Goal: Information Seeking & Learning: Learn about a topic

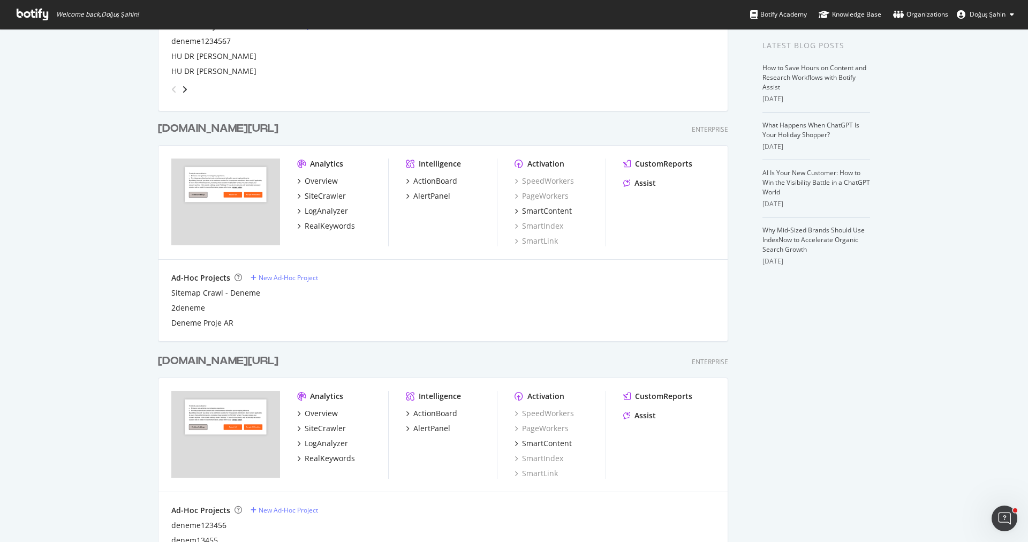
scroll to position [213, 0]
click at [331, 226] on div "RealKeywords" at bounding box center [330, 223] width 50 height 11
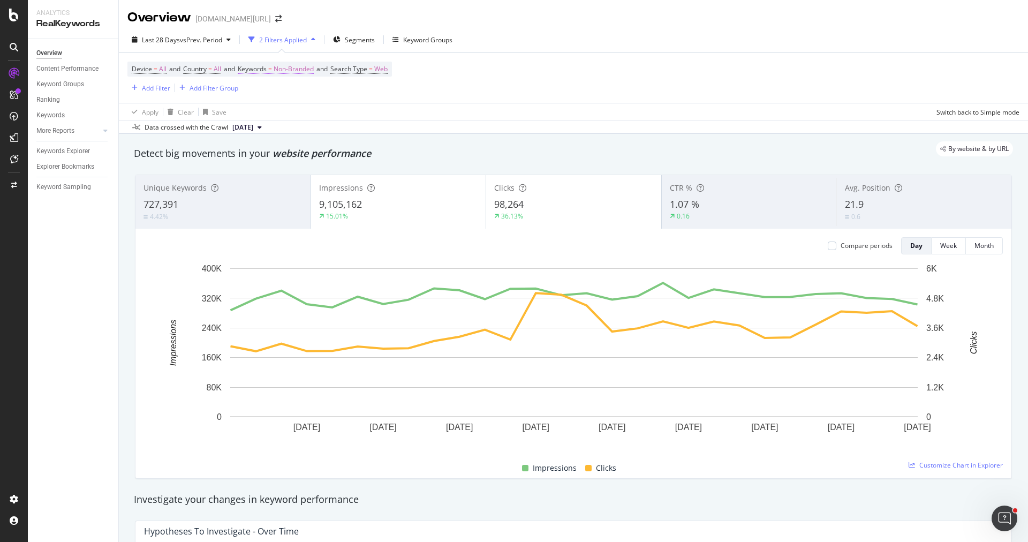
click at [297, 65] on span "Non-Branded" at bounding box center [294, 69] width 40 height 15
click at [289, 91] on span "Non-Branded" at bounding box center [275, 93] width 44 height 9
click at [301, 161] on span "Non-Branded & Anonymized queries" at bounding box center [316, 161] width 109 height 10
click at [361, 111] on div "Apply" at bounding box center [363, 116] width 31 height 10
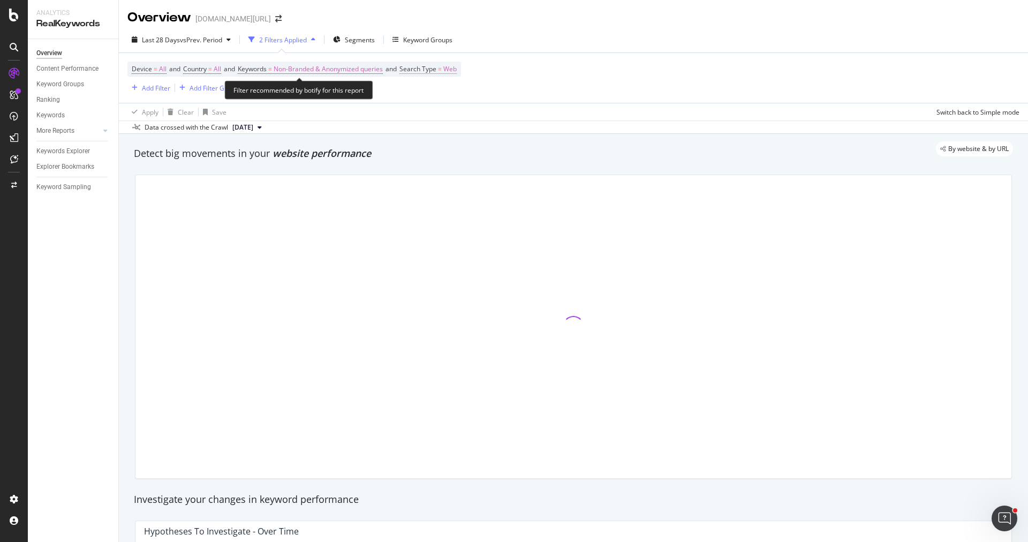
click at [434, 64] on span "Search Type" at bounding box center [417, 68] width 37 height 9
click at [433, 91] on icon at bounding box center [436, 93] width 7 height 6
click at [437, 90] on icon at bounding box center [436, 93] width 7 height 6
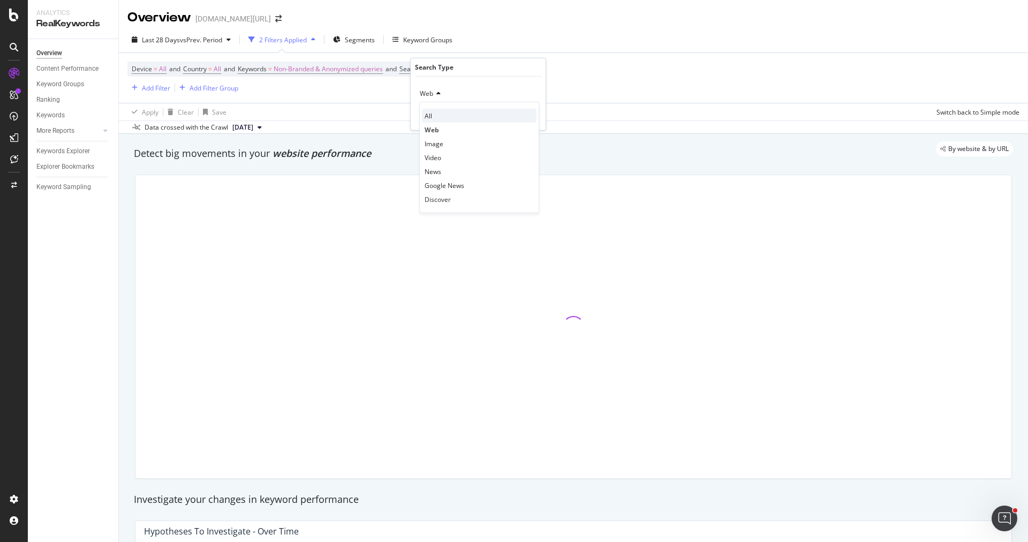
click at [443, 113] on div "All" at bounding box center [479, 116] width 115 height 14
click at [522, 113] on div "Apply" at bounding box center [528, 115] width 17 height 9
click at [154, 91] on div "Add Filter" at bounding box center [156, 88] width 28 height 9
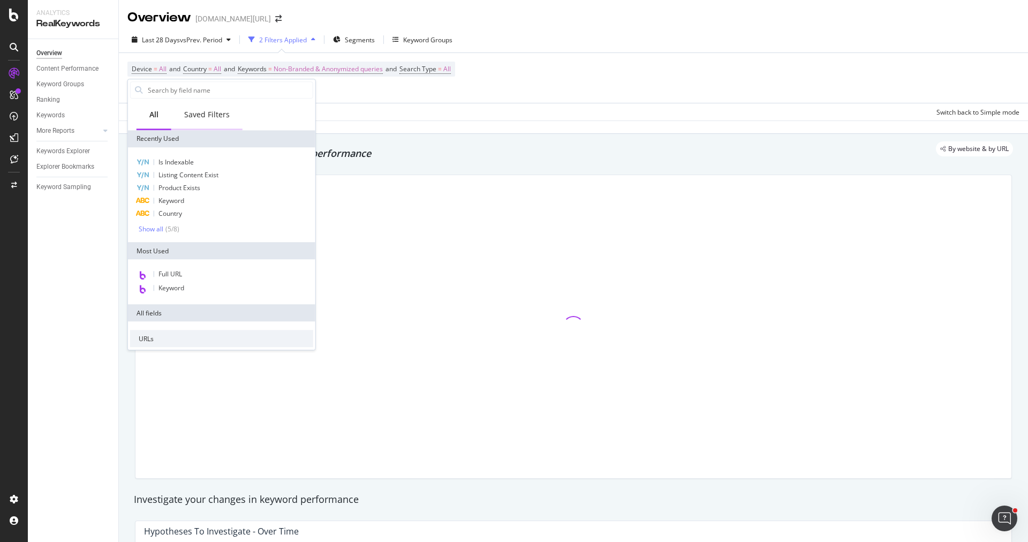
click at [199, 115] on div "Saved Filters" at bounding box center [206, 114] width 45 height 11
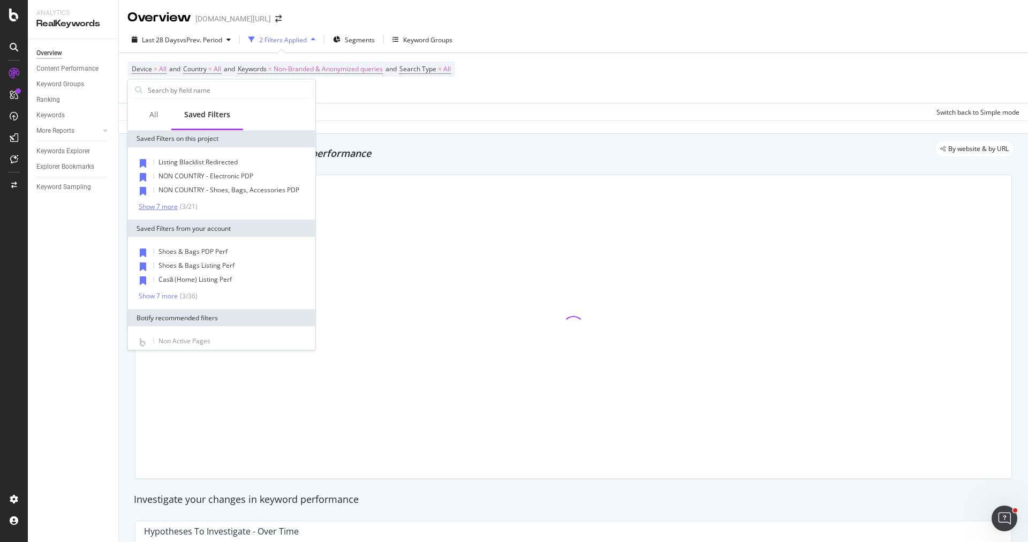
click at [164, 205] on div "Show 7 more" at bounding box center [158, 206] width 39 height 7
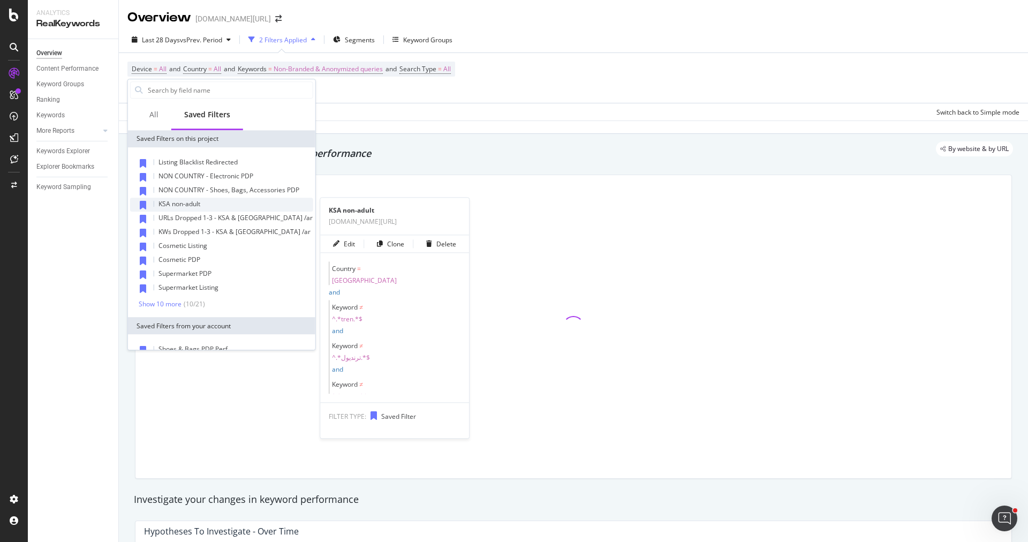
click at [217, 204] on div "KSA non-adult" at bounding box center [221, 205] width 183 height 14
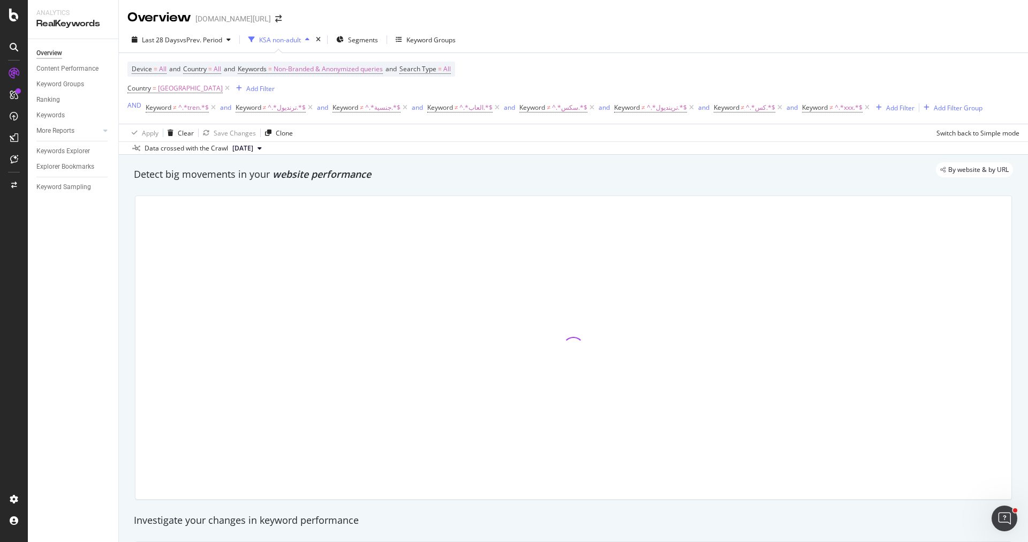
click at [600, 66] on div "Device = All and Country = All and Keywords = Non-Branded & Anonymized queries …" at bounding box center [554, 89] width 855 height 54
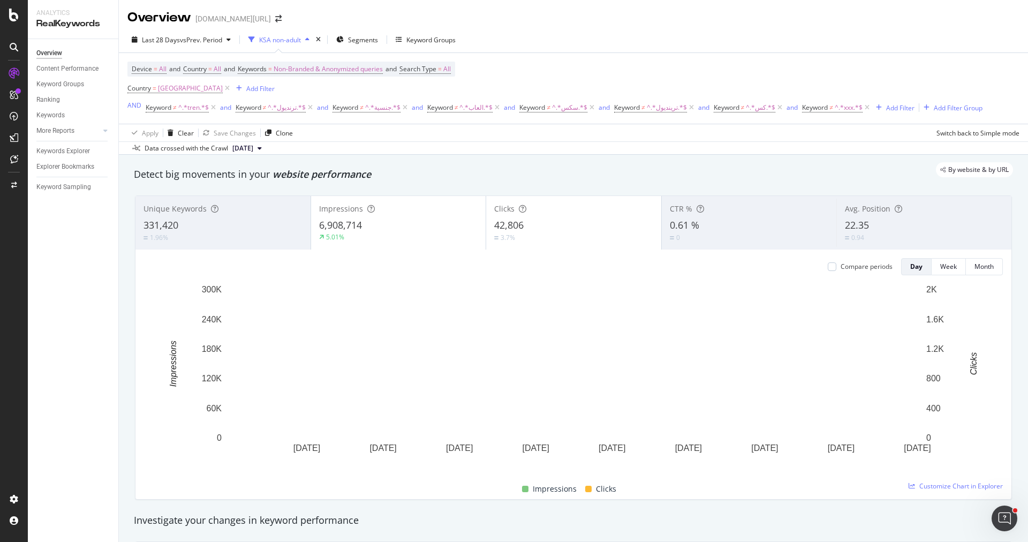
click at [270, 239] on div "1.96%" at bounding box center [222, 237] width 159 height 10
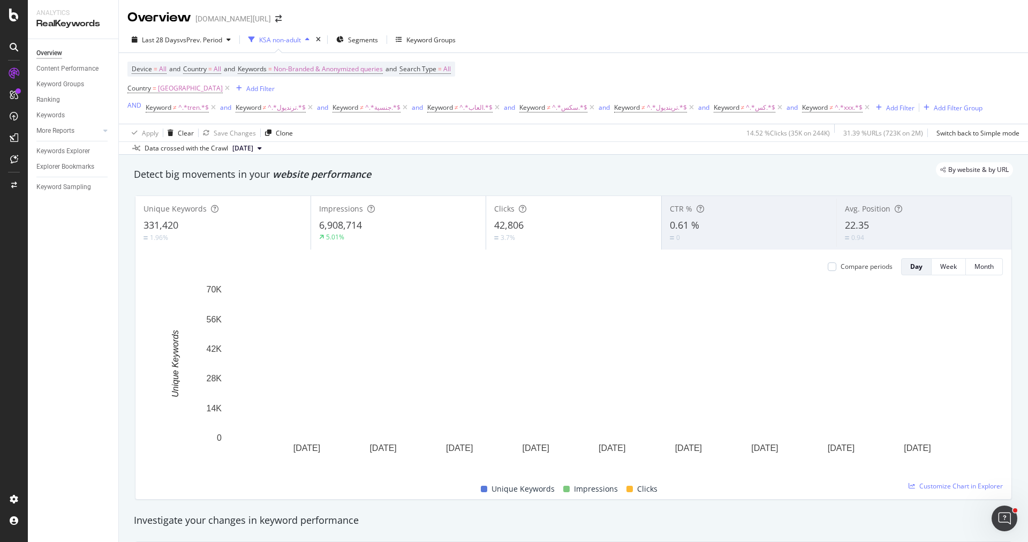
click at [428, 234] on div "5.01%" at bounding box center [398, 237] width 159 height 10
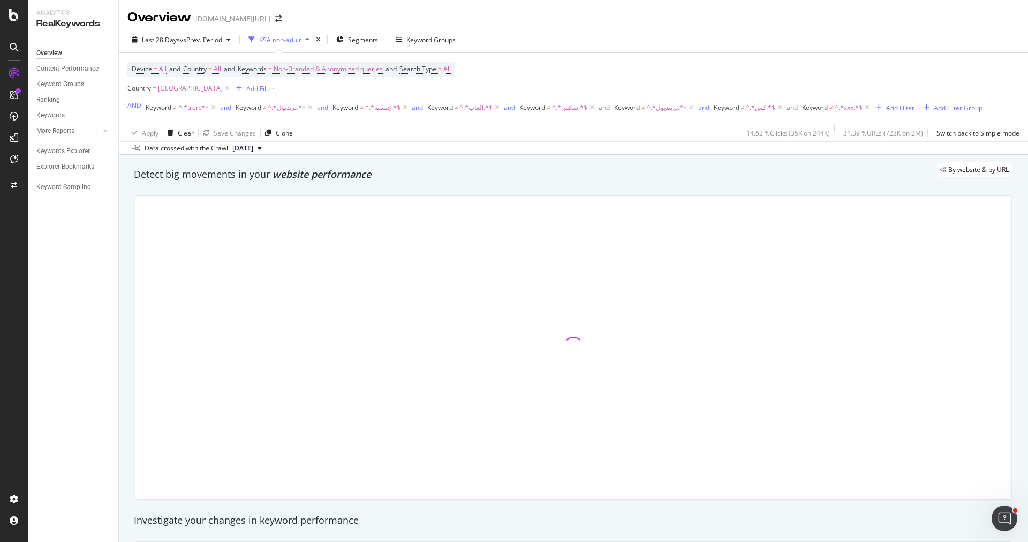
click at [512, 234] on div at bounding box center [573, 347] width 876 height 303
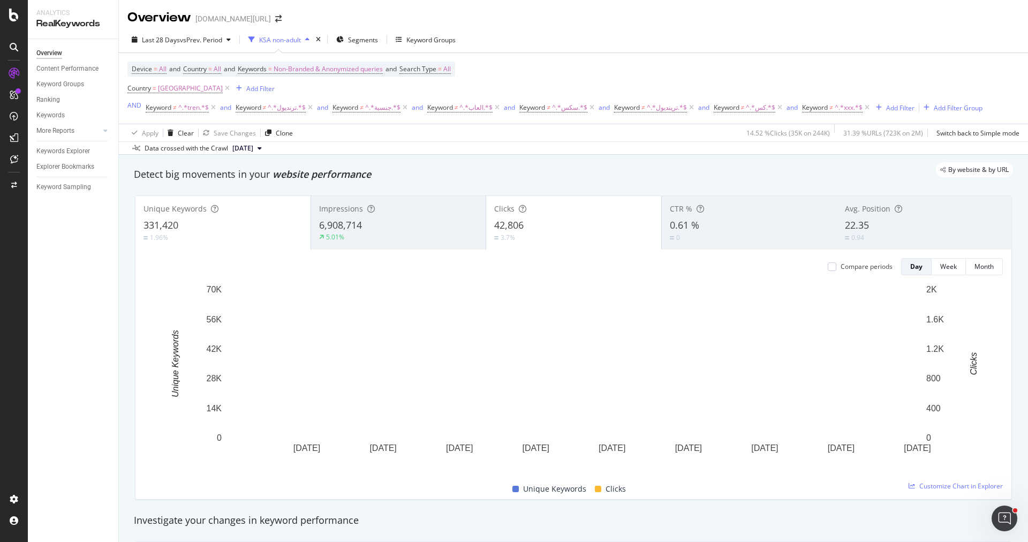
click at [552, 229] on div "42,806" at bounding box center [573, 225] width 159 height 14
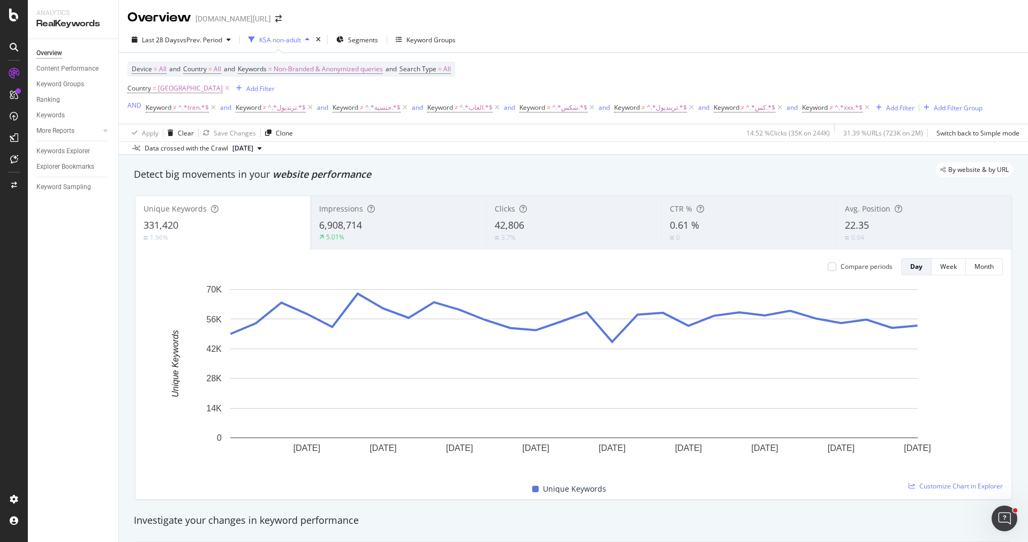
click at [426, 232] on div "5.01%" at bounding box center [398, 237] width 159 height 10
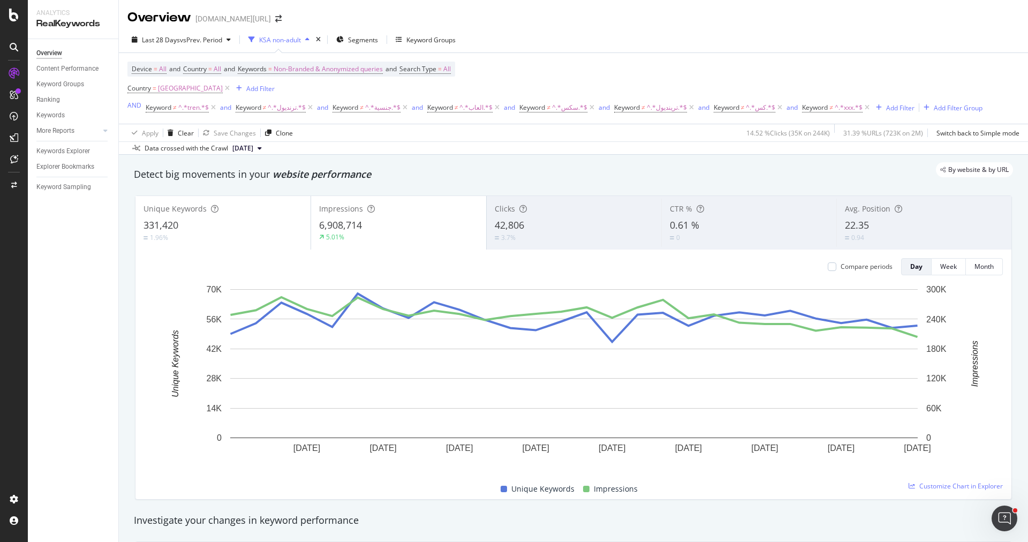
click at [406, 237] on div "5.01%" at bounding box center [398, 237] width 159 height 10
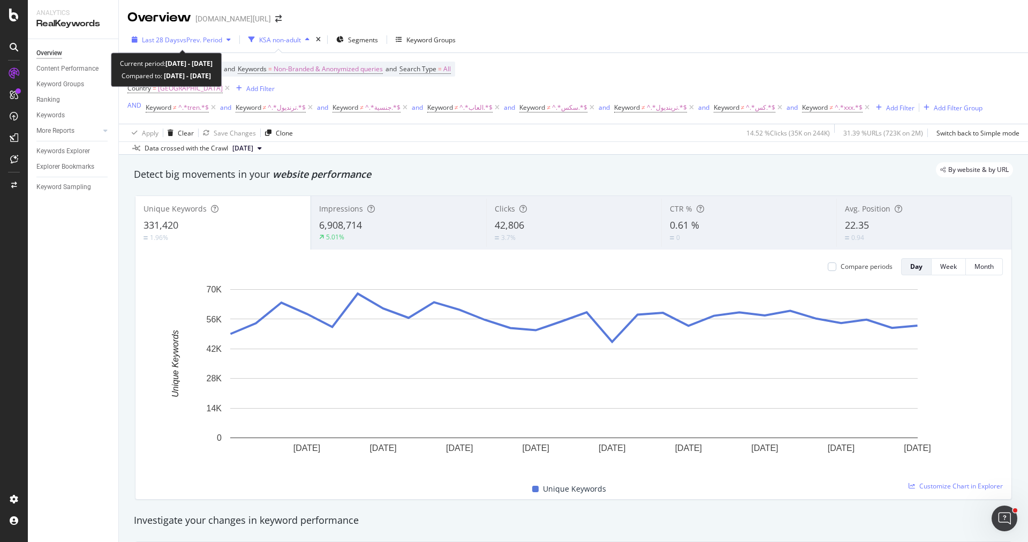
click at [183, 40] on span "vs Prev. Period" at bounding box center [201, 39] width 42 height 9
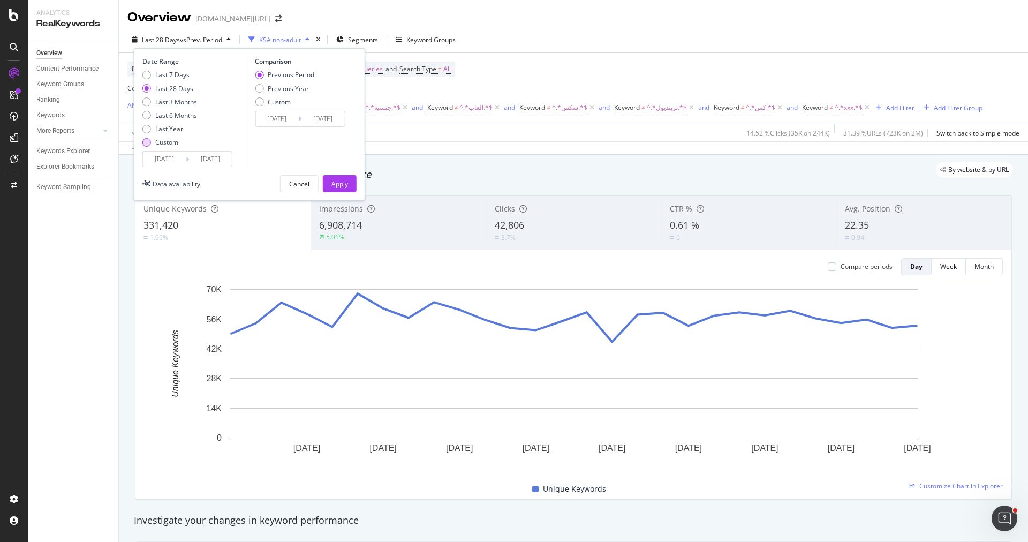
click at [164, 140] on div "Custom" at bounding box center [166, 142] width 23 height 9
click at [169, 162] on input "[DATE]" at bounding box center [164, 158] width 43 height 15
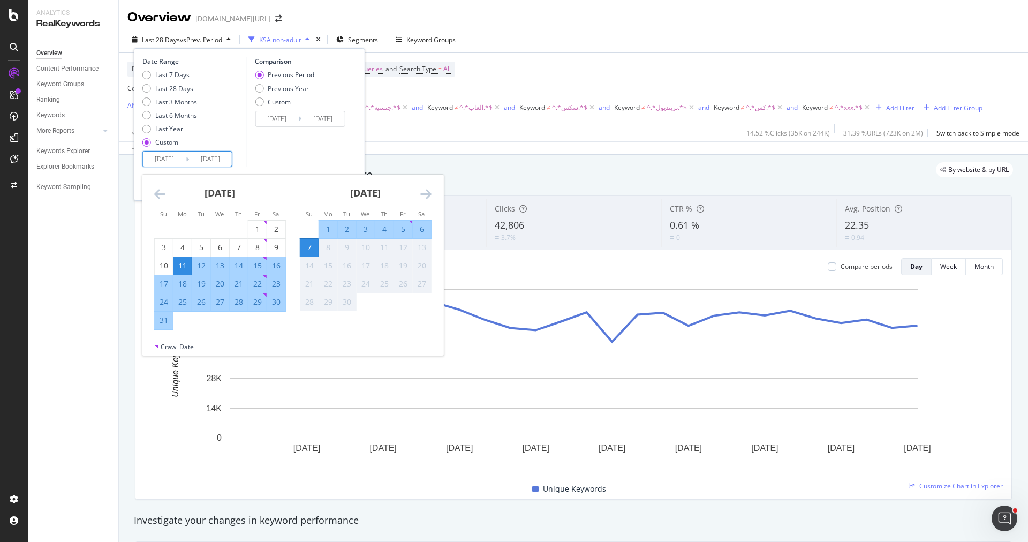
click at [167, 322] on div "31" at bounding box center [164, 320] width 18 height 11
type input "[DATE]"
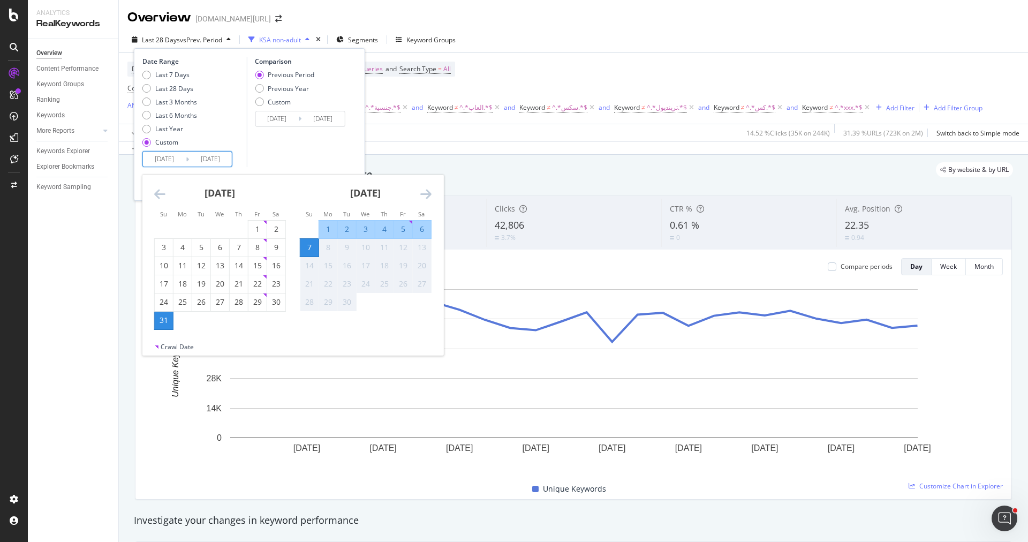
click at [417, 231] on div "6" at bounding box center [422, 229] width 18 height 11
type input "[DATE]"
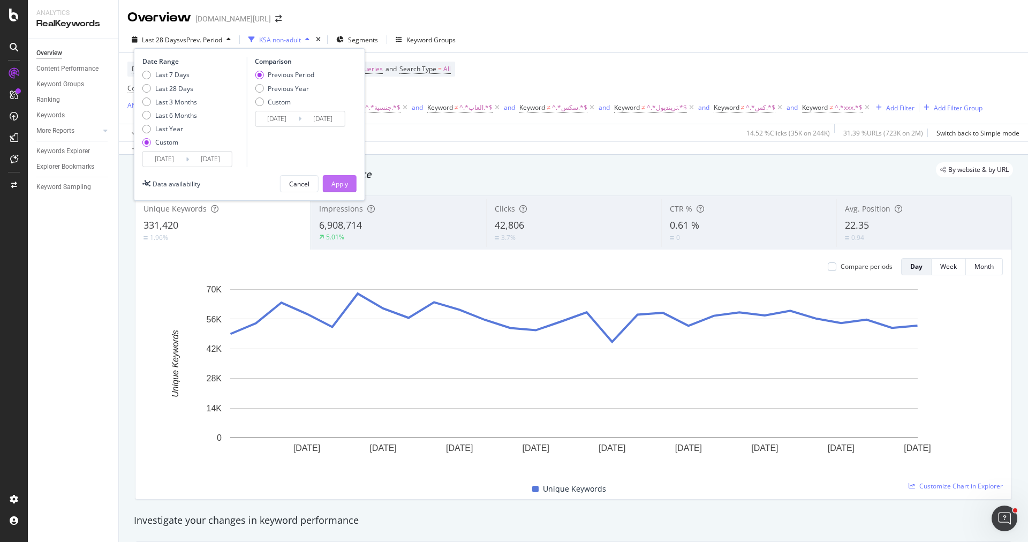
click at [339, 181] on div "Apply" at bounding box center [339, 183] width 17 height 9
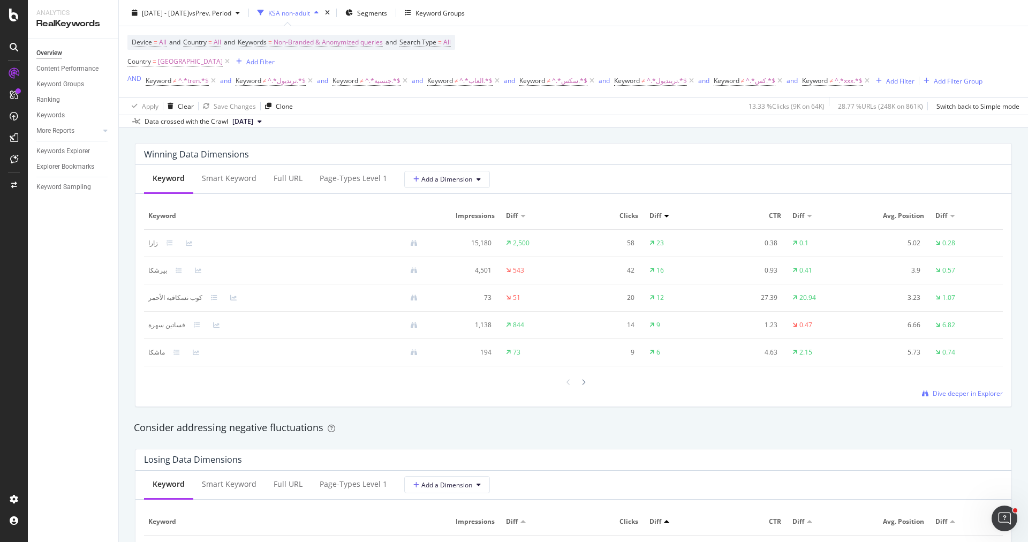
scroll to position [1122, 0]
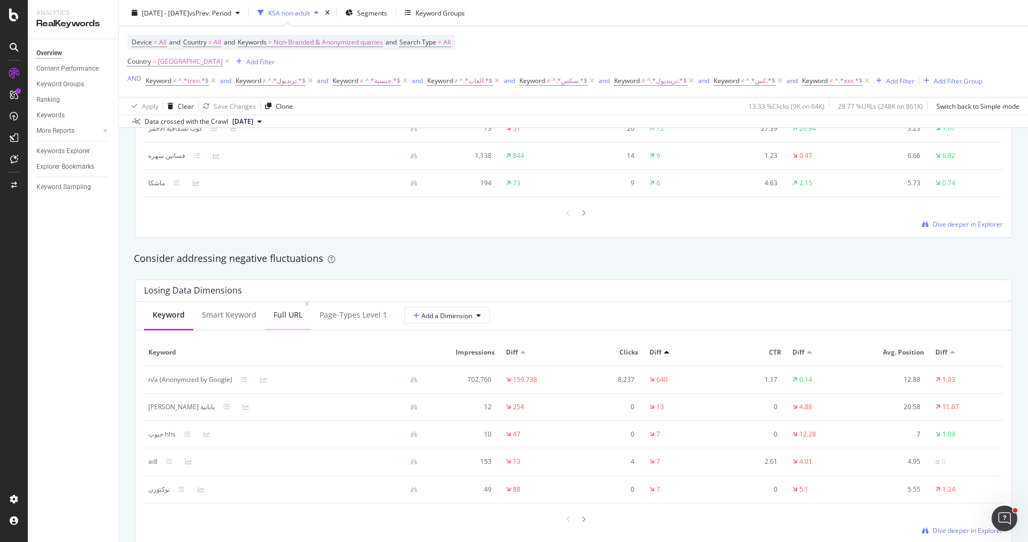
click at [286, 313] on div "Full URL" at bounding box center [288, 314] width 29 height 11
drag, startPoint x: 254, startPoint y: 377, endPoint x: 146, endPoint y: 377, distance: 108.1
click at [146, 377] on td "[URL][DOMAIN_NAME]" at bounding box center [287, 380] width 287 height 28
copy div "[URL][DOMAIN_NAME]"
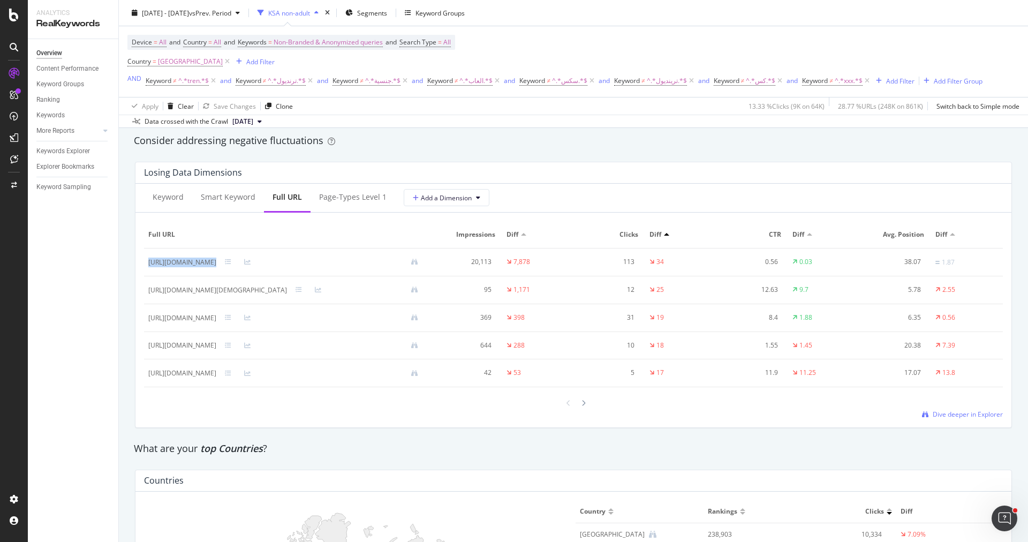
scroll to position [1252, 0]
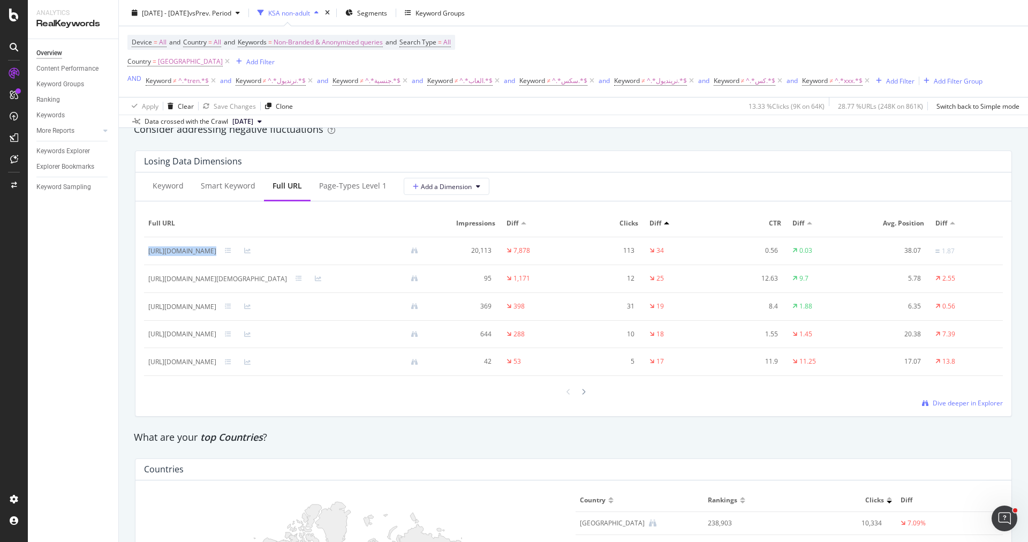
click at [926, 400] on icon at bounding box center [925, 403] width 6 height 6
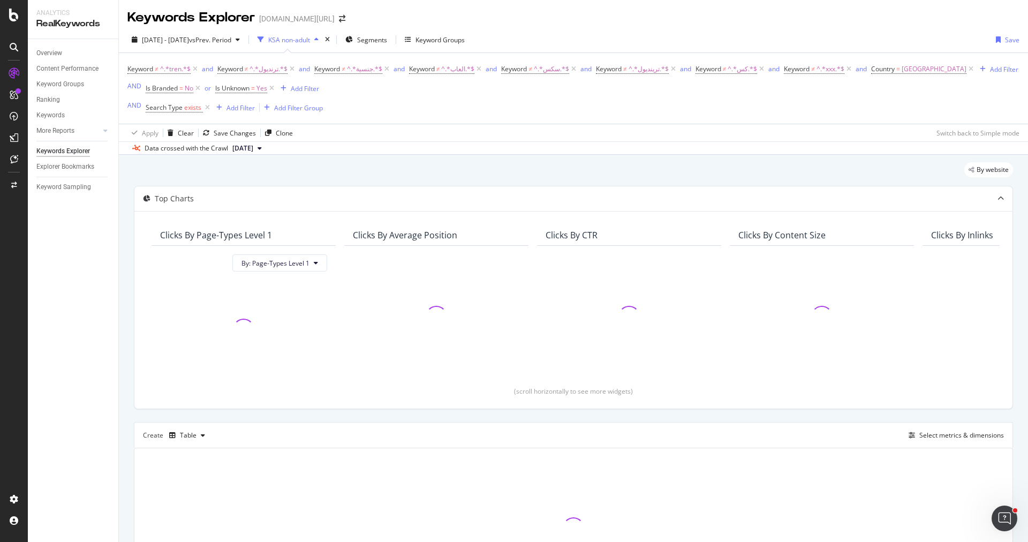
click at [938, 396] on div "Clicks By Page-Types Level 1 By: Page-Types Level 1 Clicks By Average Position …" at bounding box center [573, 310] width 878 height 198
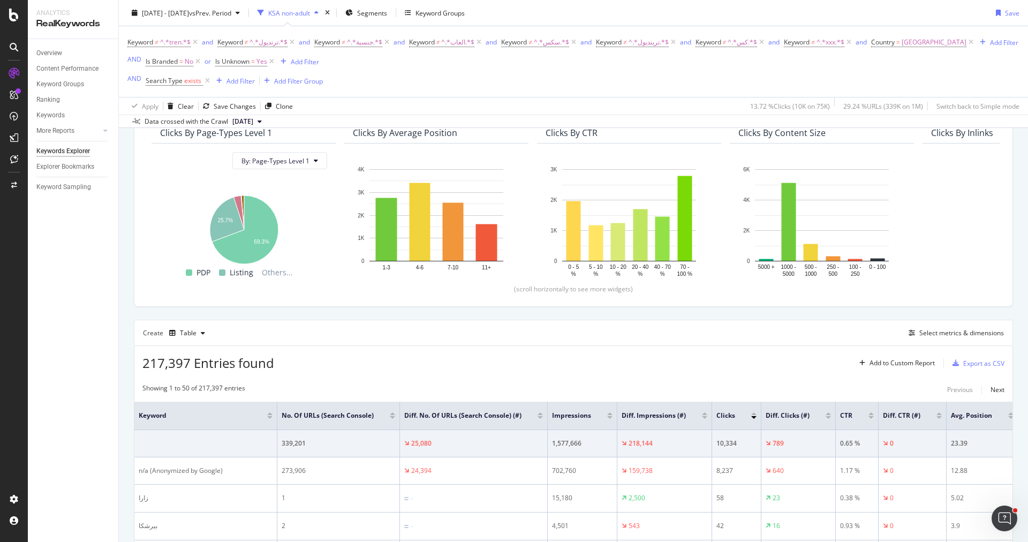
scroll to position [239, 0]
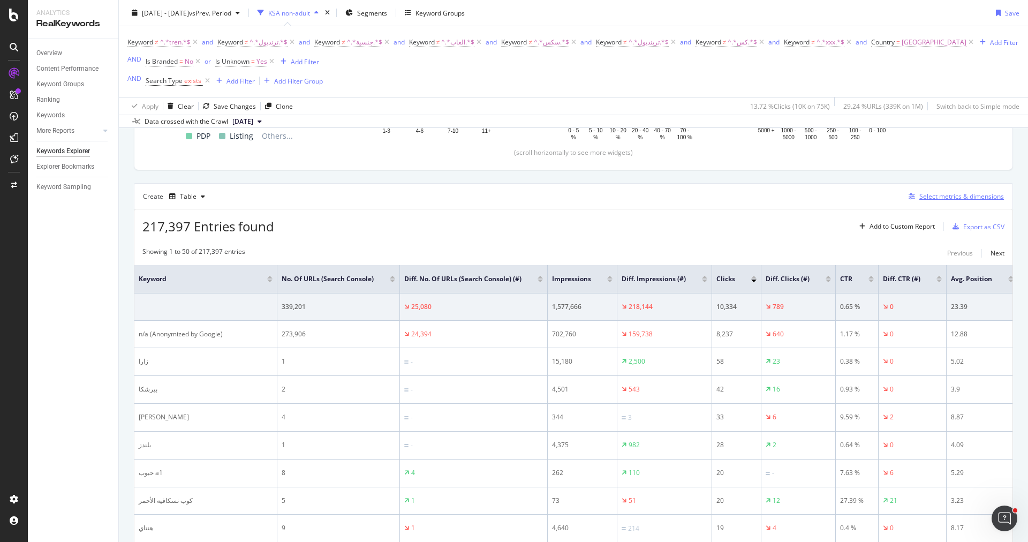
click at [962, 199] on div "Select metrics & dimensions" at bounding box center [954, 197] width 100 height 12
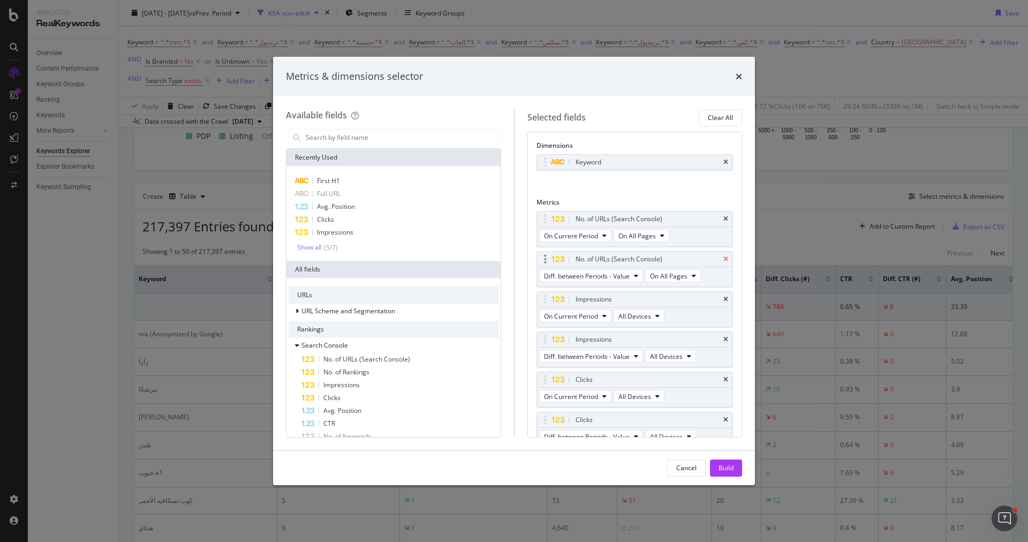
click at [728, 257] on icon "times" at bounding box center [725, 259] width 5 height 6
click at [725, 216] on icon "times" at bounding box center [725, 219] width 5 height 6
click at [726, 336] on icon "times" at bounding box center [725, 339] width 5 height 6
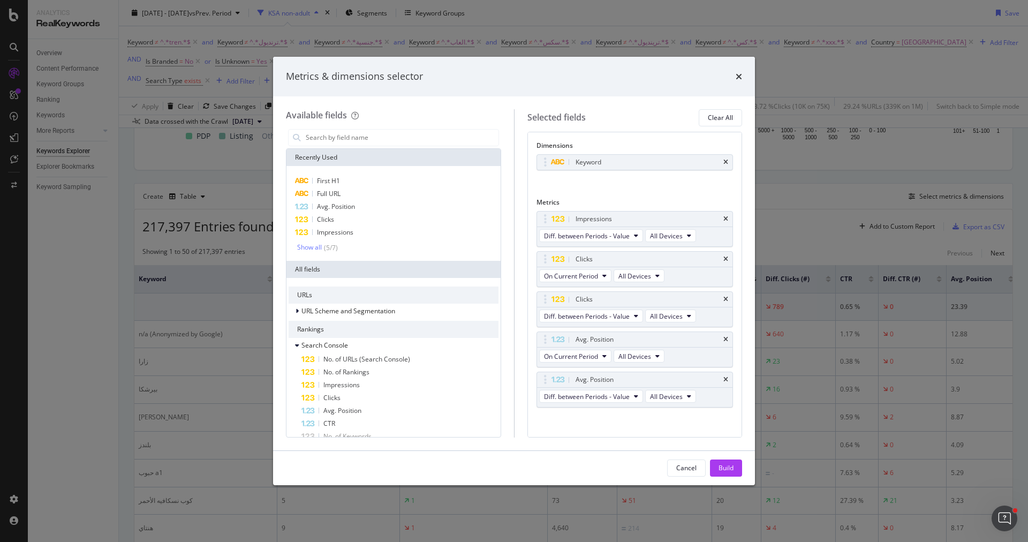
click at [726, 336] on icon "times" at bounding box center [725, 339] width 5 height 6
click at [729, 255] on div "Clicks" at bounding box center [635, 259] width 196 height 15
click at [725, 256] on icon "times" at bounding box center [725, 259] width 5 height 6
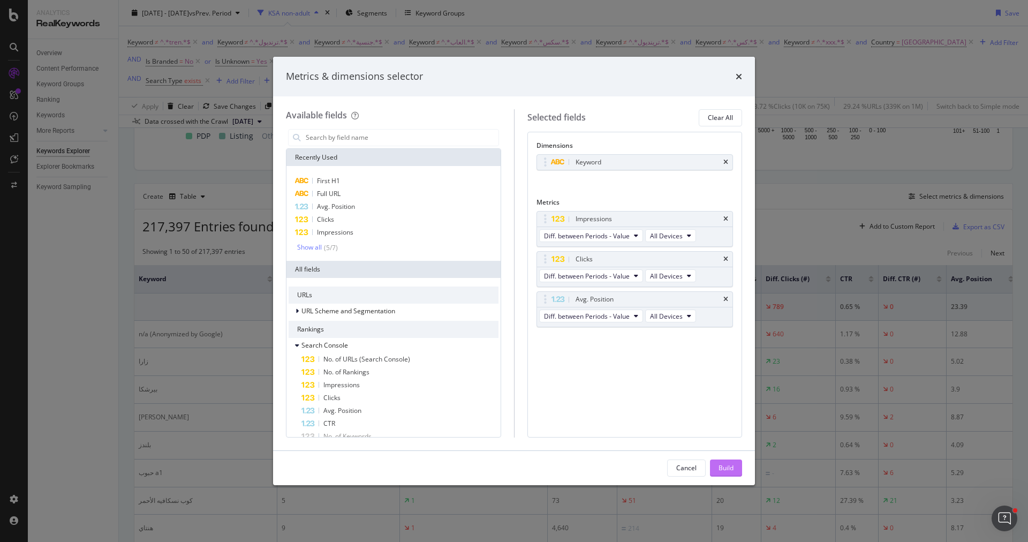
click at [727, 464] on div "Build" at bounding box center [725, 467] width 15 height 9
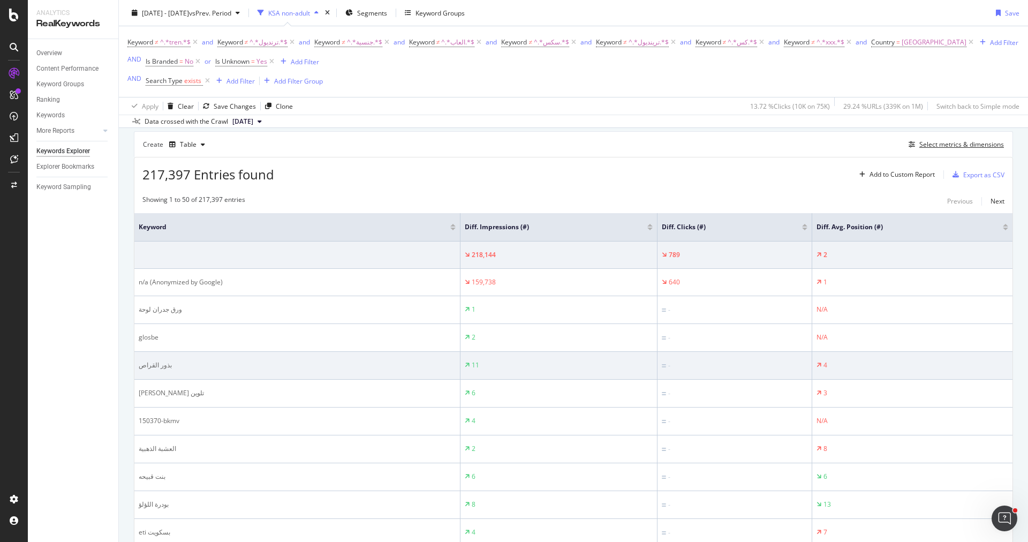
scroll to position [351, 0]
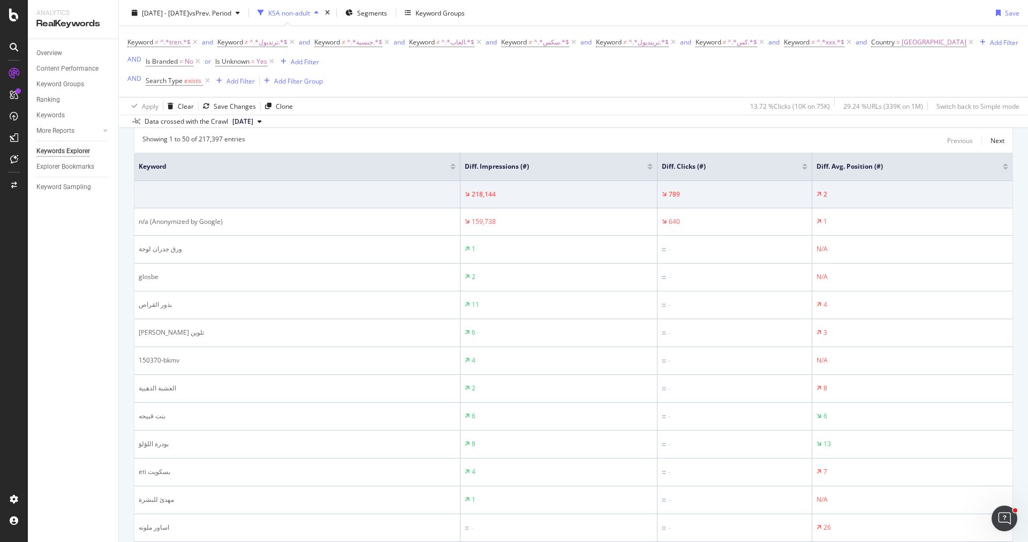
click at [647, 167] on div at bounding box center [649, 168] width 5 height 3
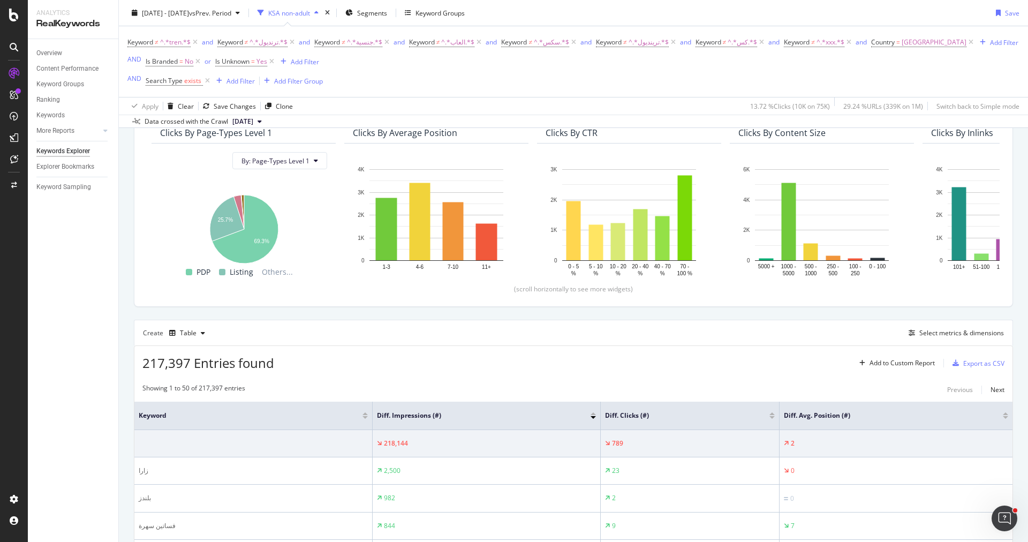
scroll to position [351, 0]
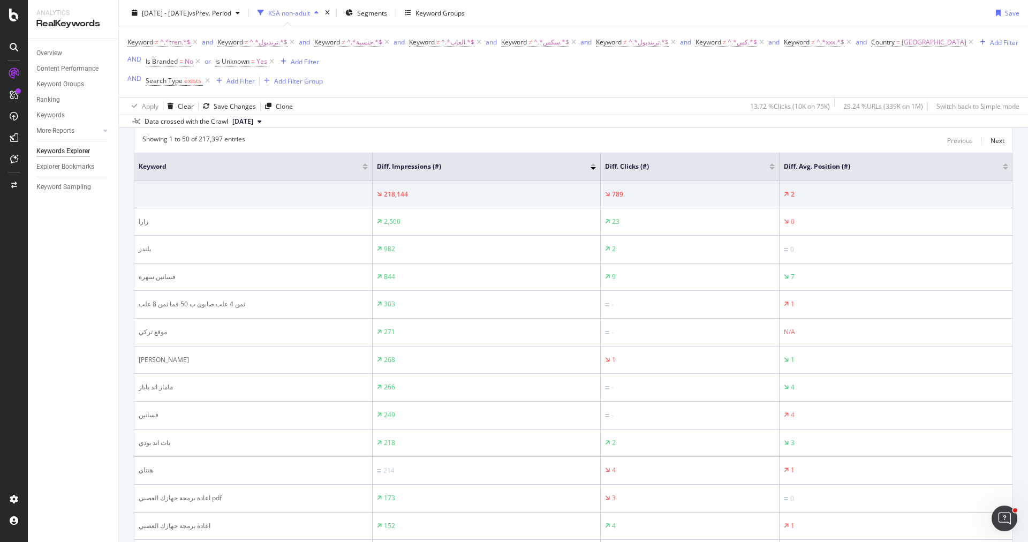
click at [594, 163] on div at bounding box center [592, 164] width 5 height 3
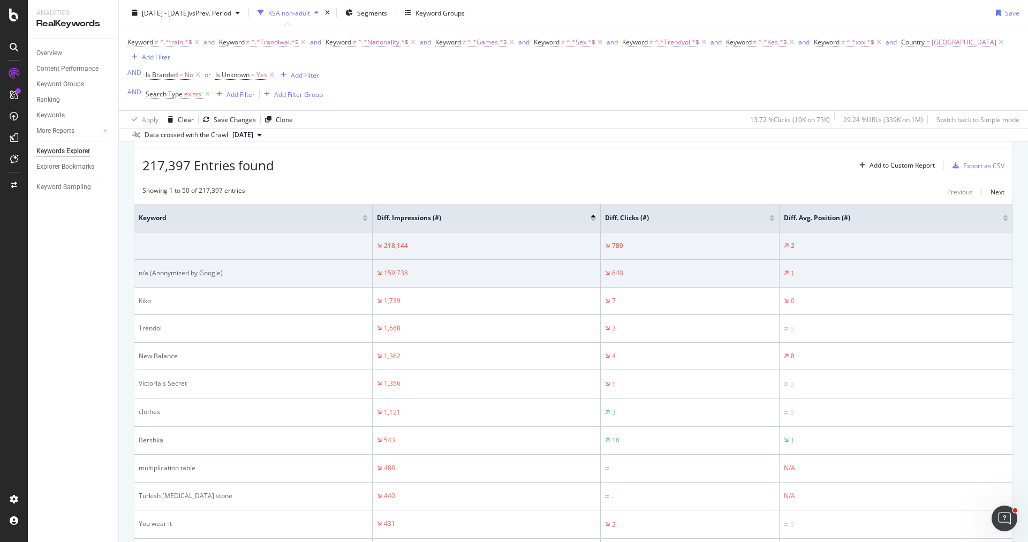
scroll to position [482, 0]
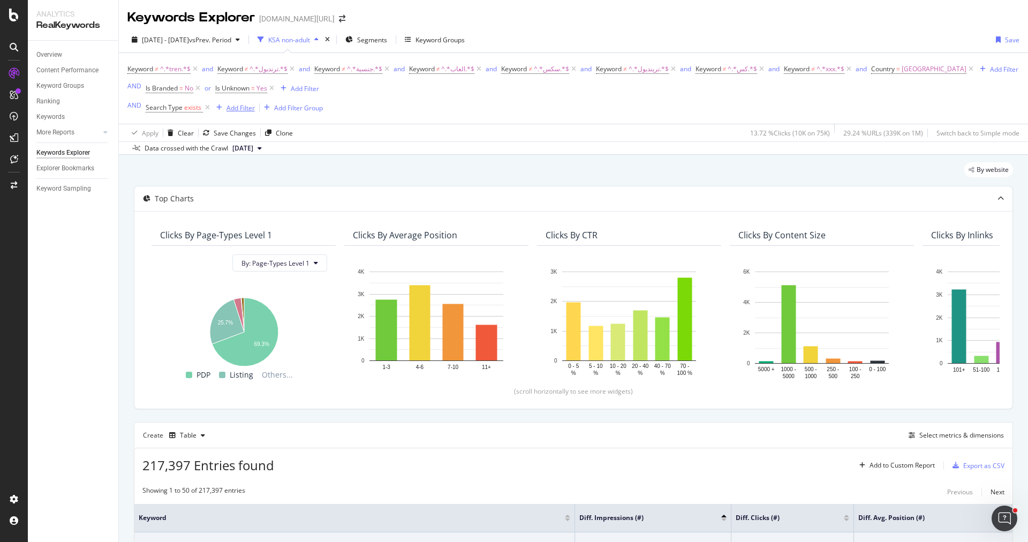
click at [240, 109] on div "Add Filter" at bounding box center [240, 107] width 28 height 9
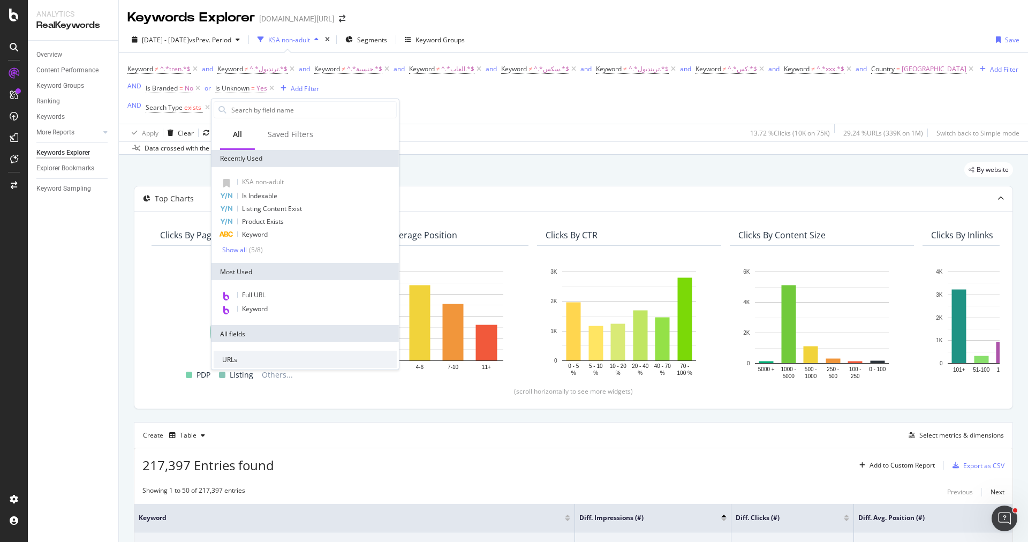
click at [422, 112] on div "Keyword ≠ ^.*tren.*$ and Keyword ≠ ^.*ترنديول.*$ and Keyword ≠ ^.*جنسية.*$ and …" at bounding box center [572, 89] width 891 height 54
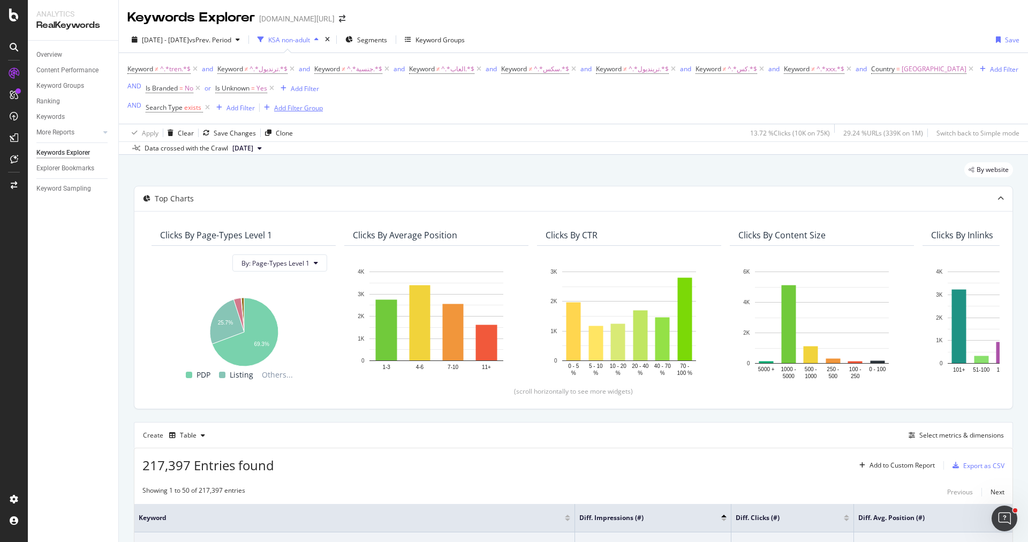
click at [315, 107] on div "Add Filter Group" at bounding box center [298, 107] width 49 height 9
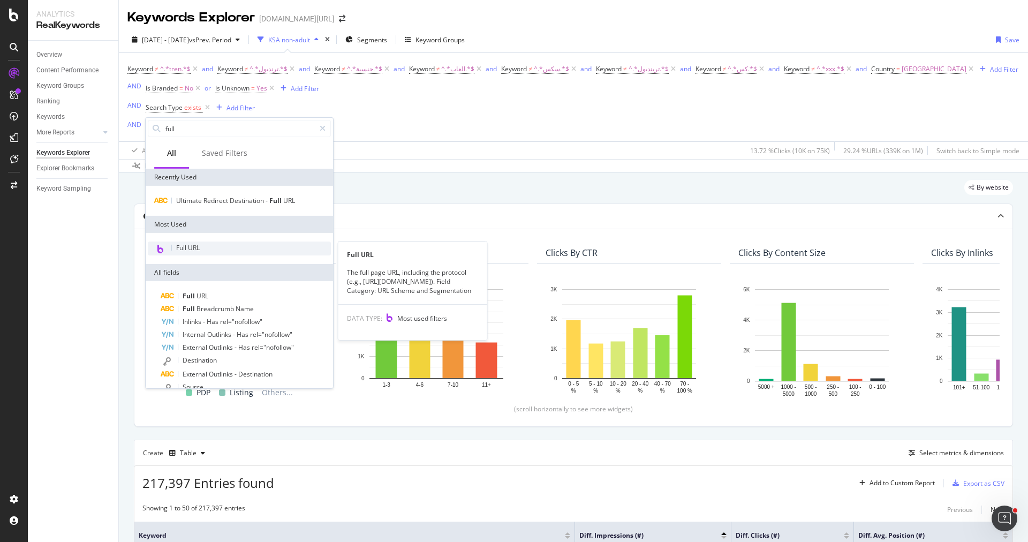
type input "full"
click at [209, 252] on div "Full URL" at bounding box center [239, 248] width 183 height 14
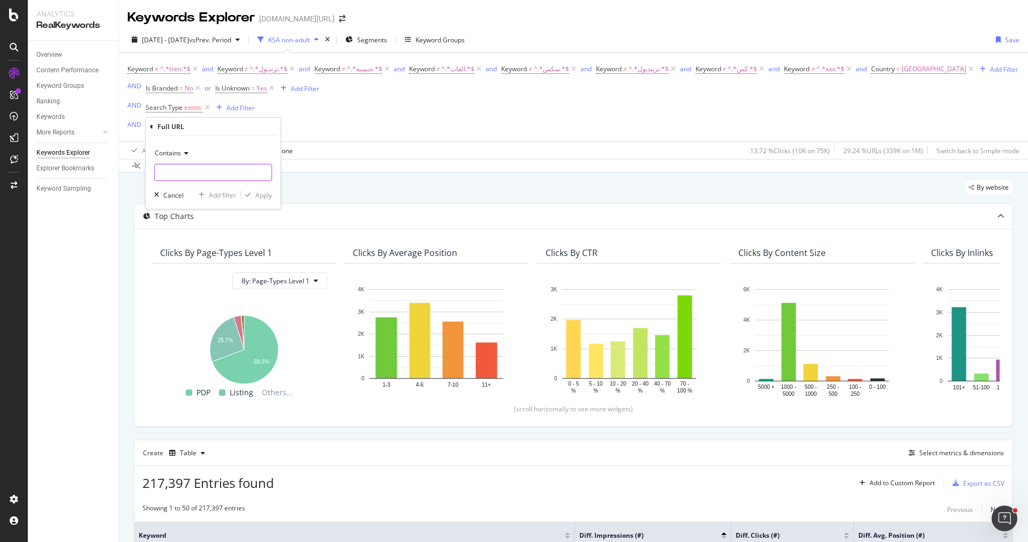
click at [206, 172] on input "text" at bounding box center [213, 172] width 117 height 17
type input "-m-"
click at [256, 197] on div "Apply" at bounding box center [263, 194] width 17 height 9
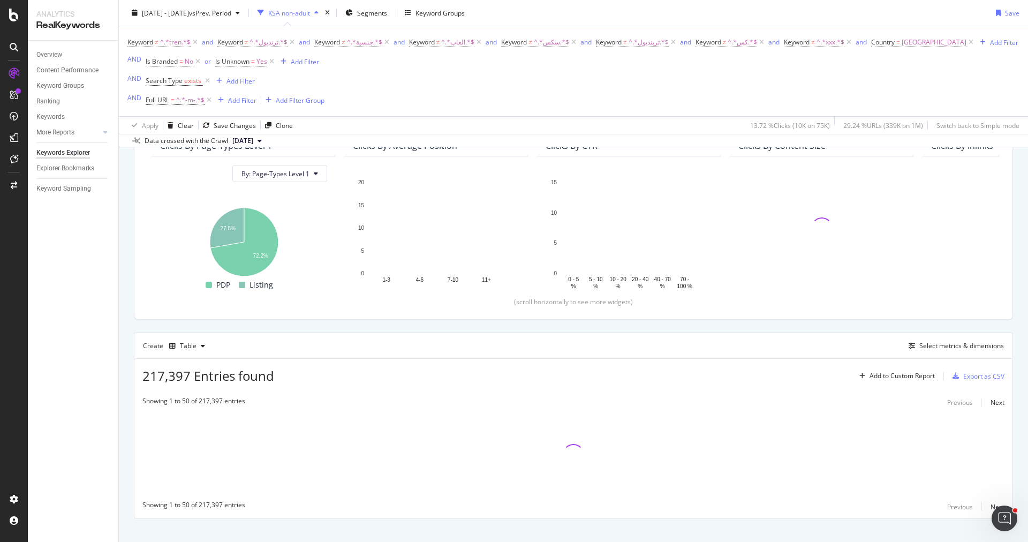
scroll to position [122, 0]
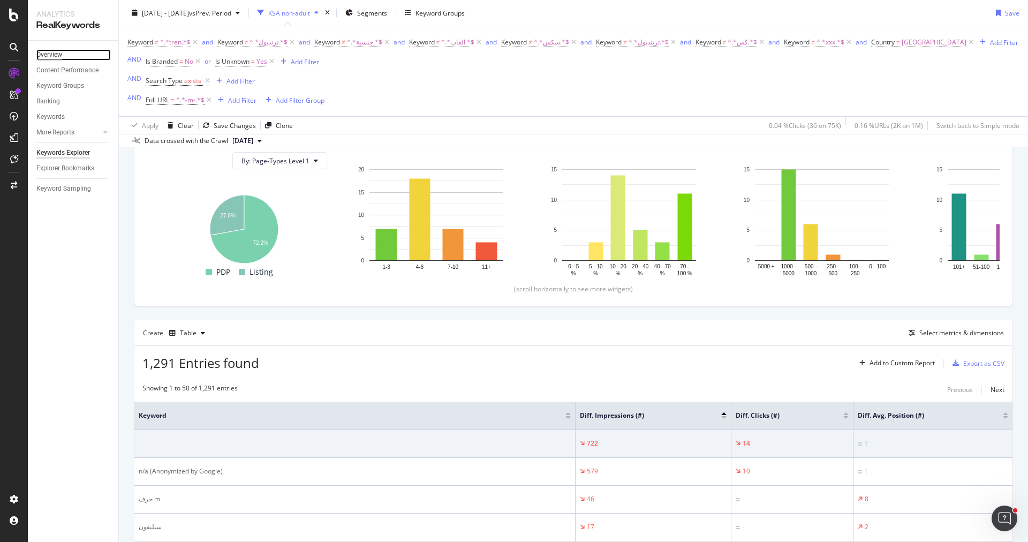
click at [51, 54] on div "Overview" at bounding box center [49, 54] width 26 height 11
